Goal: Task Accomplishment & Management: Complete application form

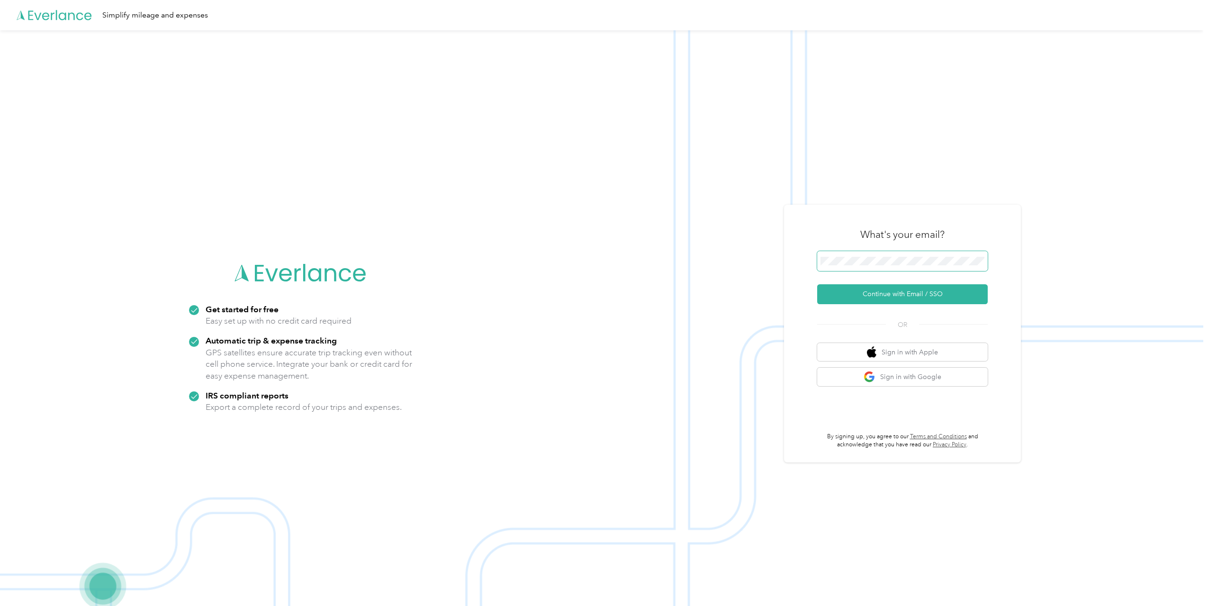
click at [858, 254] on span at bounding box center [902, 261] width 171 height 20
click at [900, 293] on button "Continue with Email / SSO" at bounding box center [902, 294] width 171 height 20
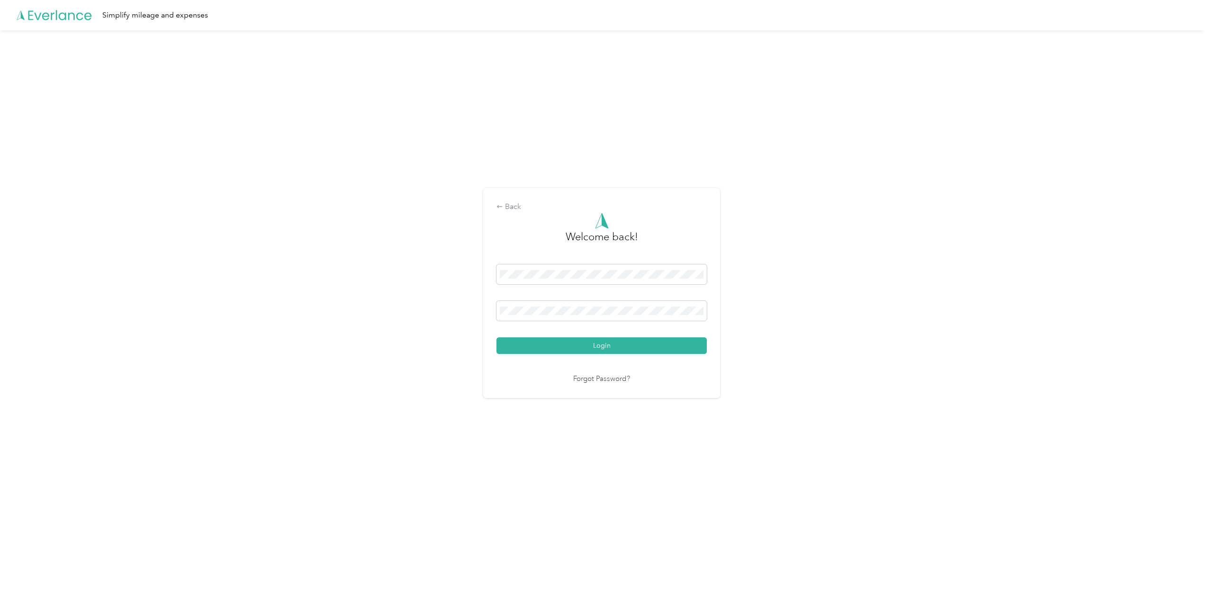
click at [897, 292] on div "Back Welcome back! Login Forgot Password?" at bounding box center [602, 297] width 1204 height 534
click at [497, 337] on button "Login" at bounding box center [602, 345] width 210 height 17
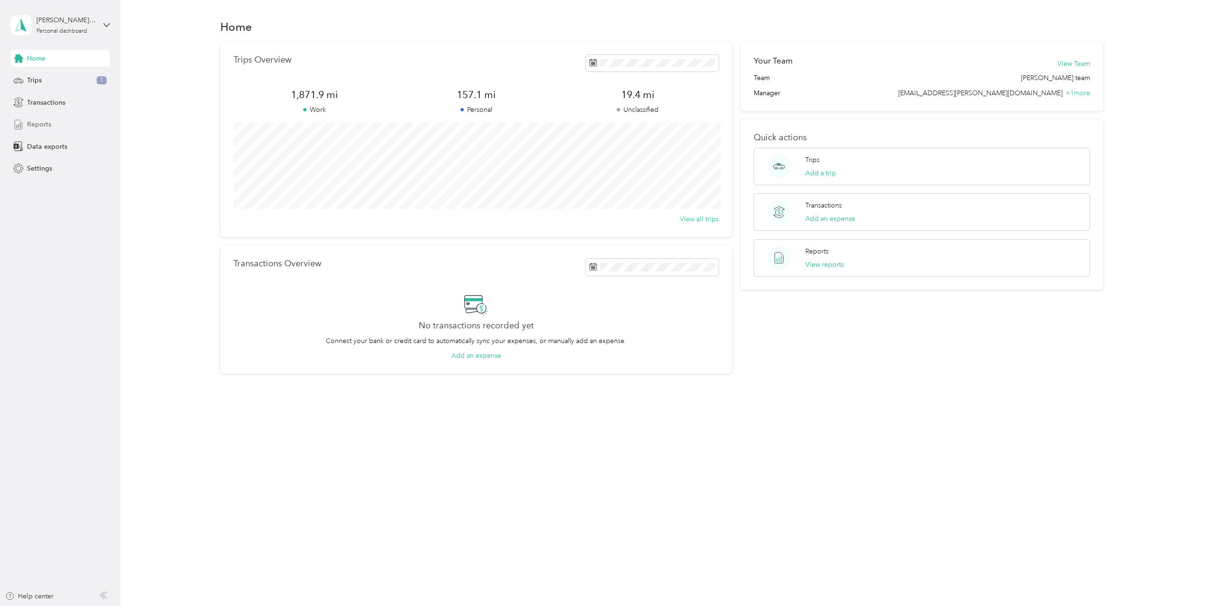
click at [61, 127] on div "Reports" at bounding box center [60, 124] width 100 height 17
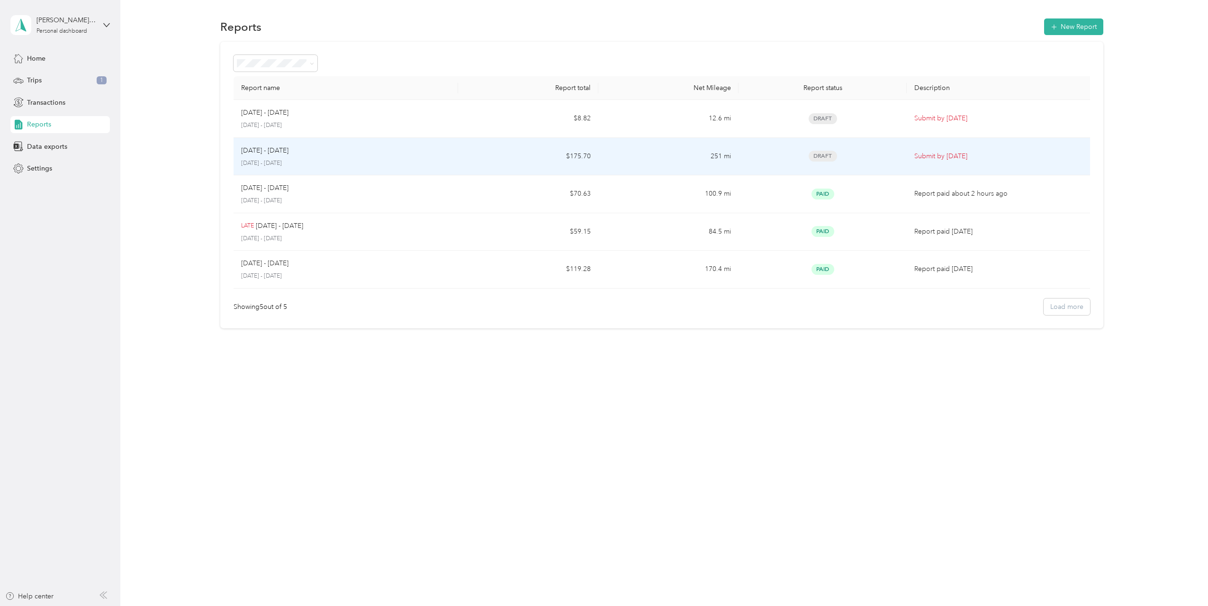
click at [320, 148] on div "[DATE] - [DATE]" at bounding box center [345, 150] width 209 height 10
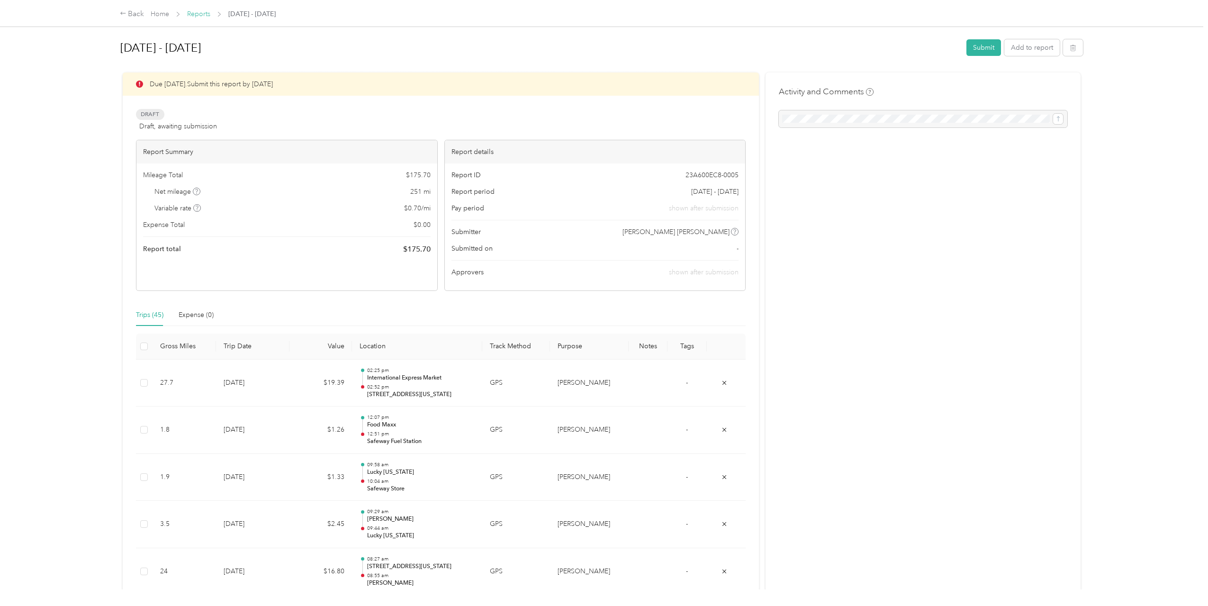
click at [204, 14] on link "Reports" at bounding box center [198, 14] width 23 height 8
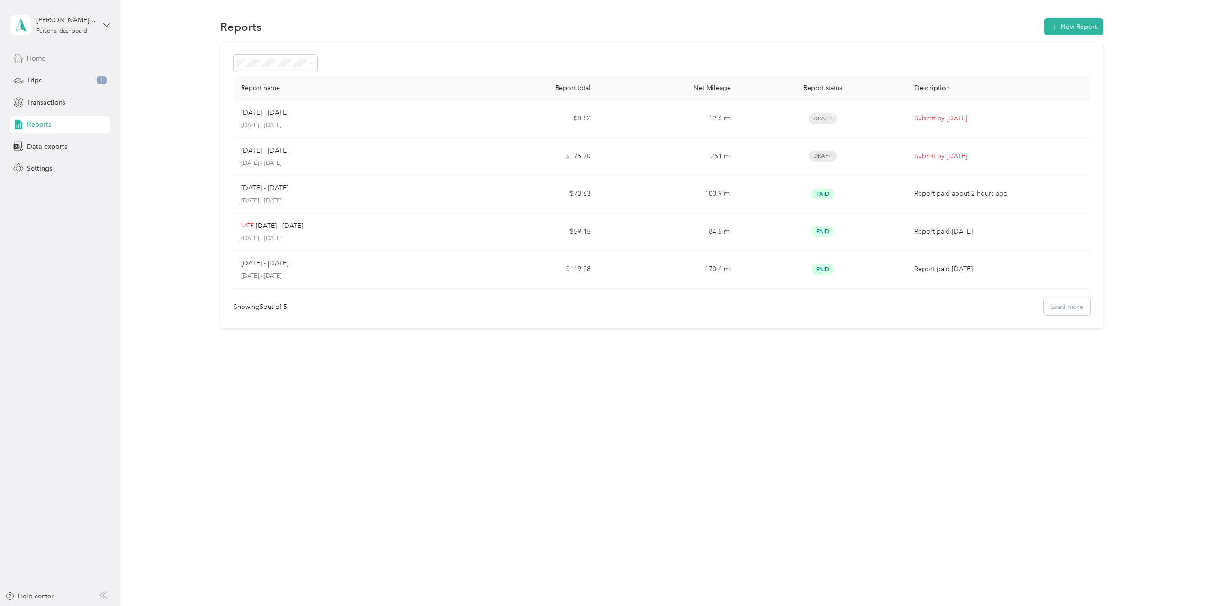
click at [60, 51] on div "Home" at bounding box center [60, 58] width 100 height 17
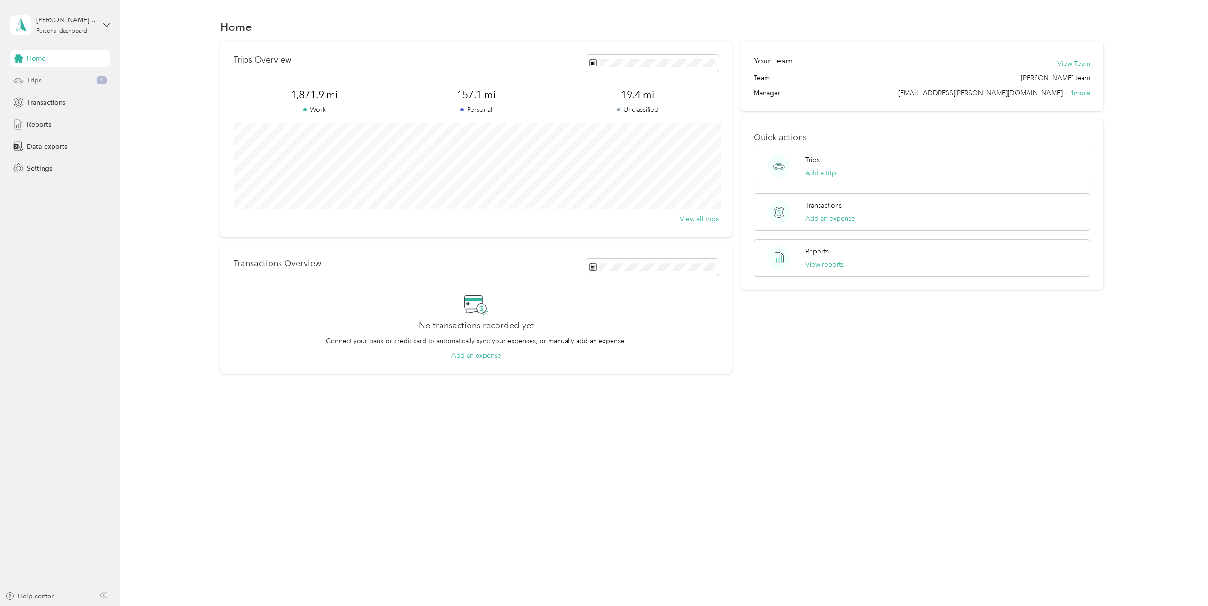
click at [79, 86] on div "Trips 1" at bounding box center [60, 80] width 100 height 17
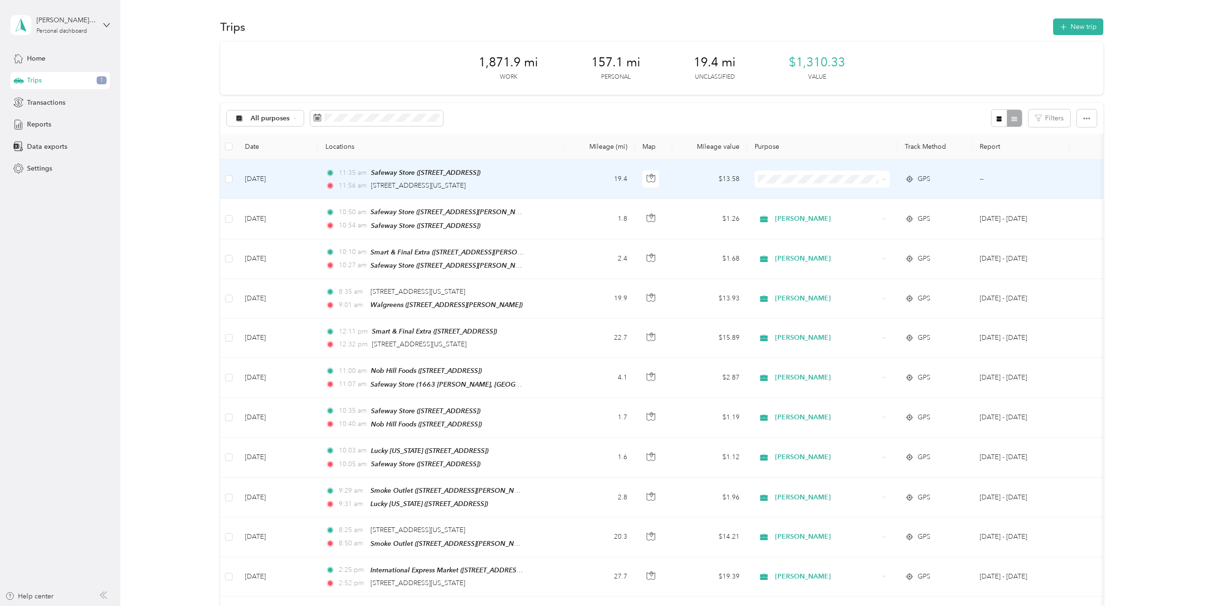
click at [802, 199] on li "[PERSON_NAME]" at bounding box center [822, 197] width 135 height 17
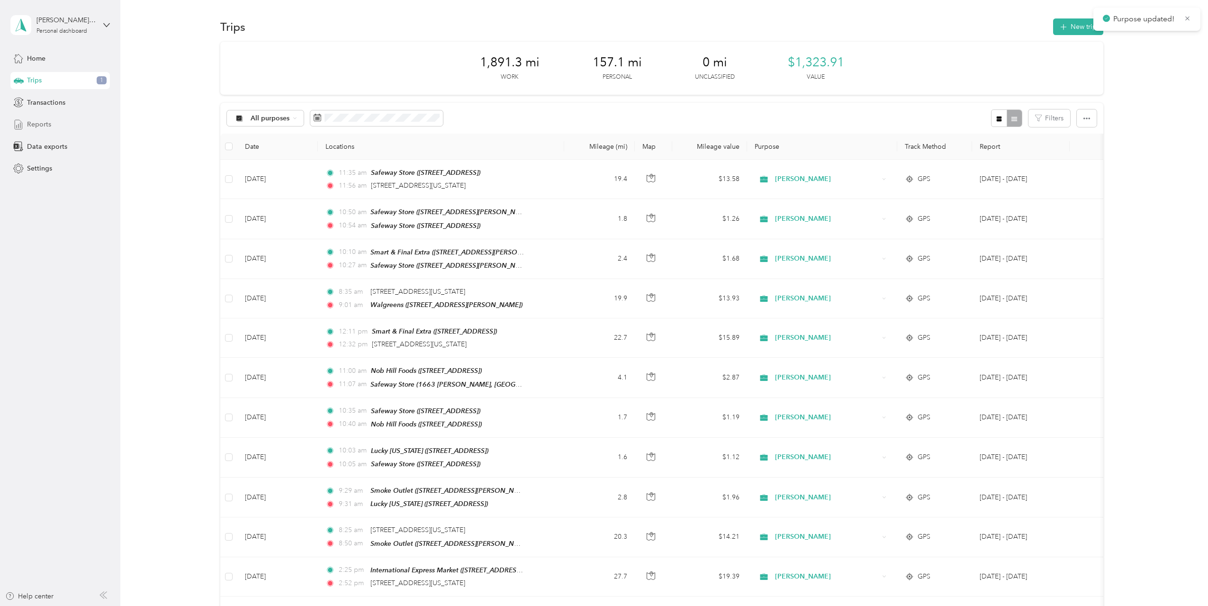
click at [59, 123] on div "Reports" at bounding box center [60, 124] width 100 height 17
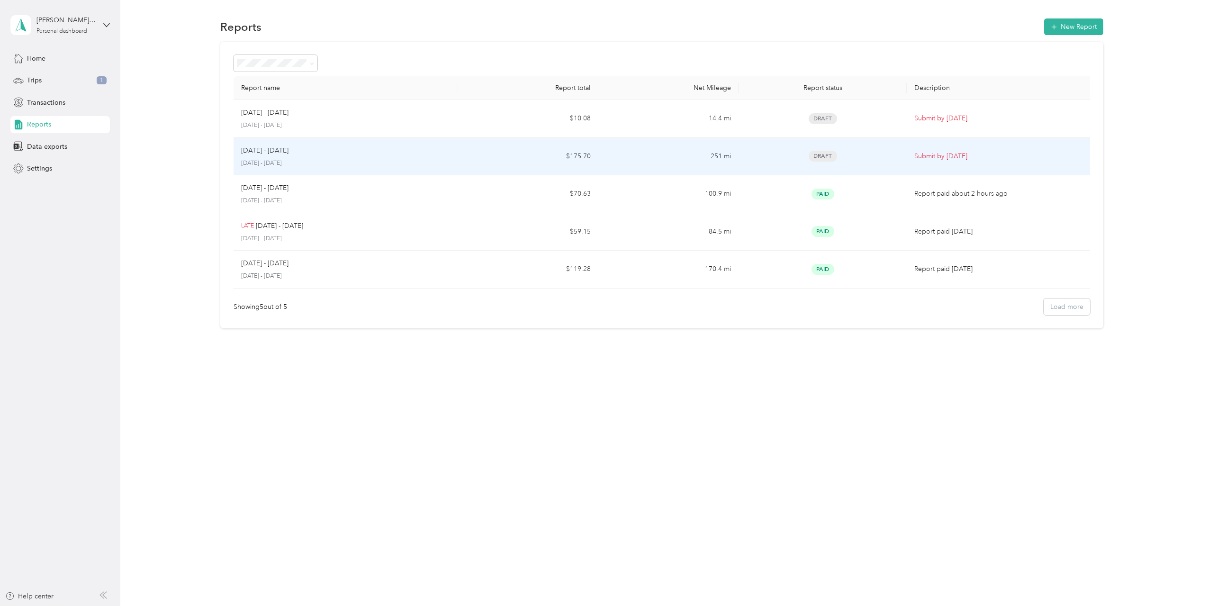
click at [338, 152] on div "[DATE] - [DATE]" at bounding box center [345, 150] width 209 height 10
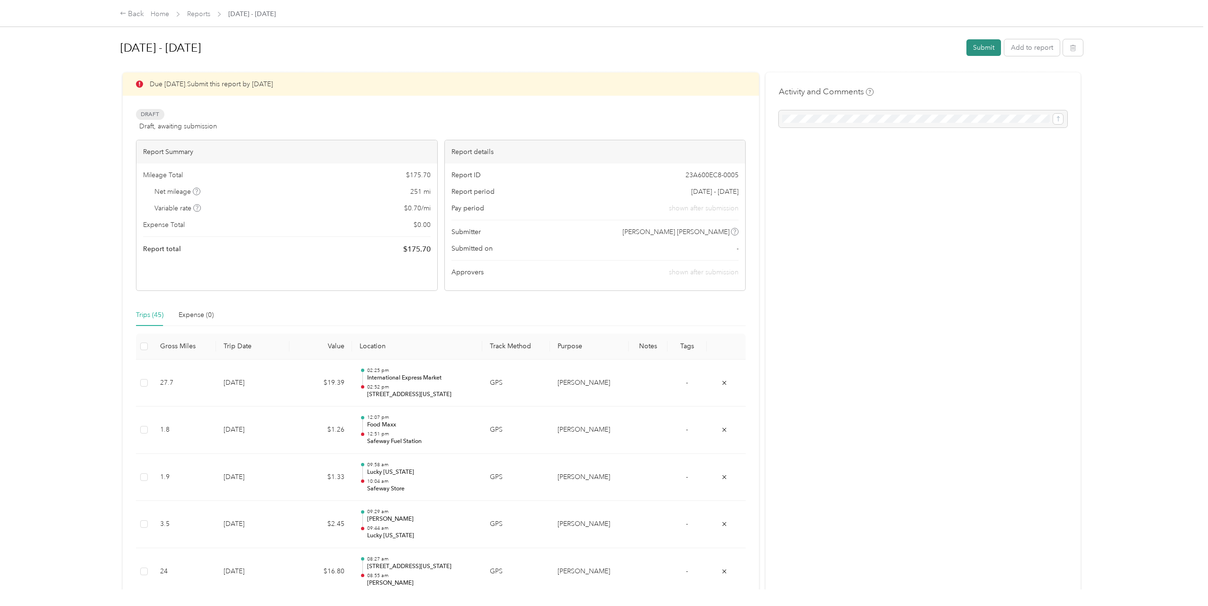
click at [980, 49] on button "Submit" at bounding box center [984, 47] width 35 height 17
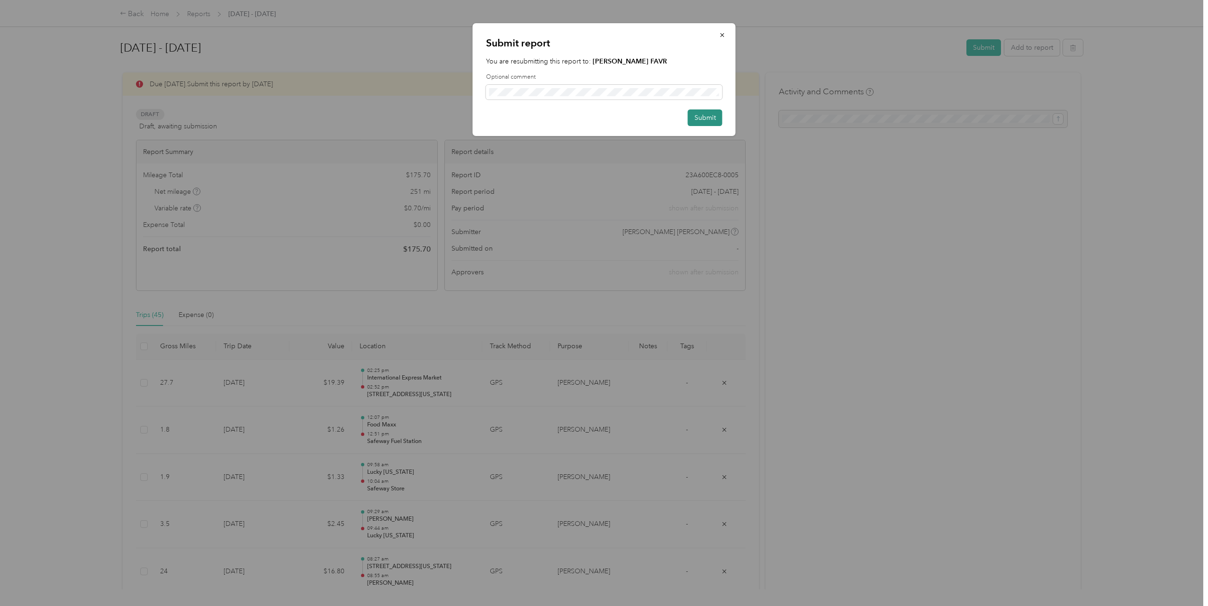
click at [719, 113] on button "Submit" at bounding box center [705, 117] width 35 height 17
